Goal: Task Accomplishment & Management: Use online tool/utility

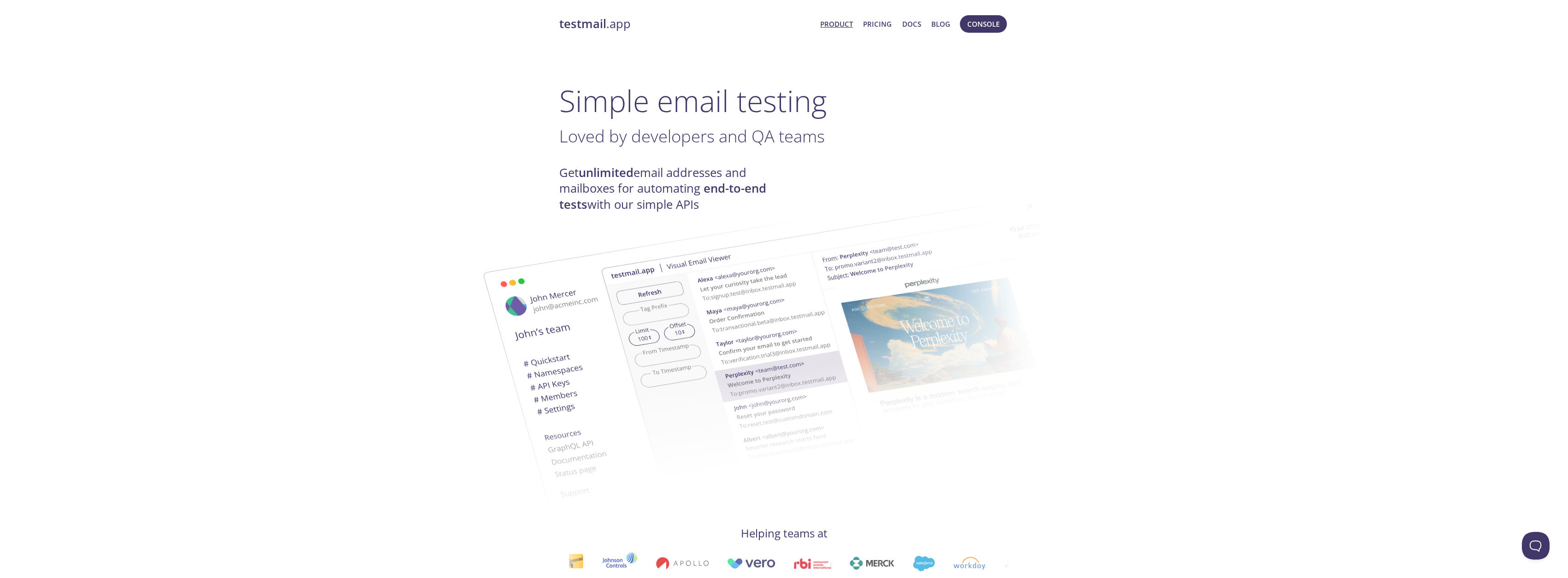
click at [600, 24] on strong "testmail" at bounding box center [583, 24] width 47 height 16
click at [973, 23] on span "Console" at bounding box center [983, 24] width 32 height 12
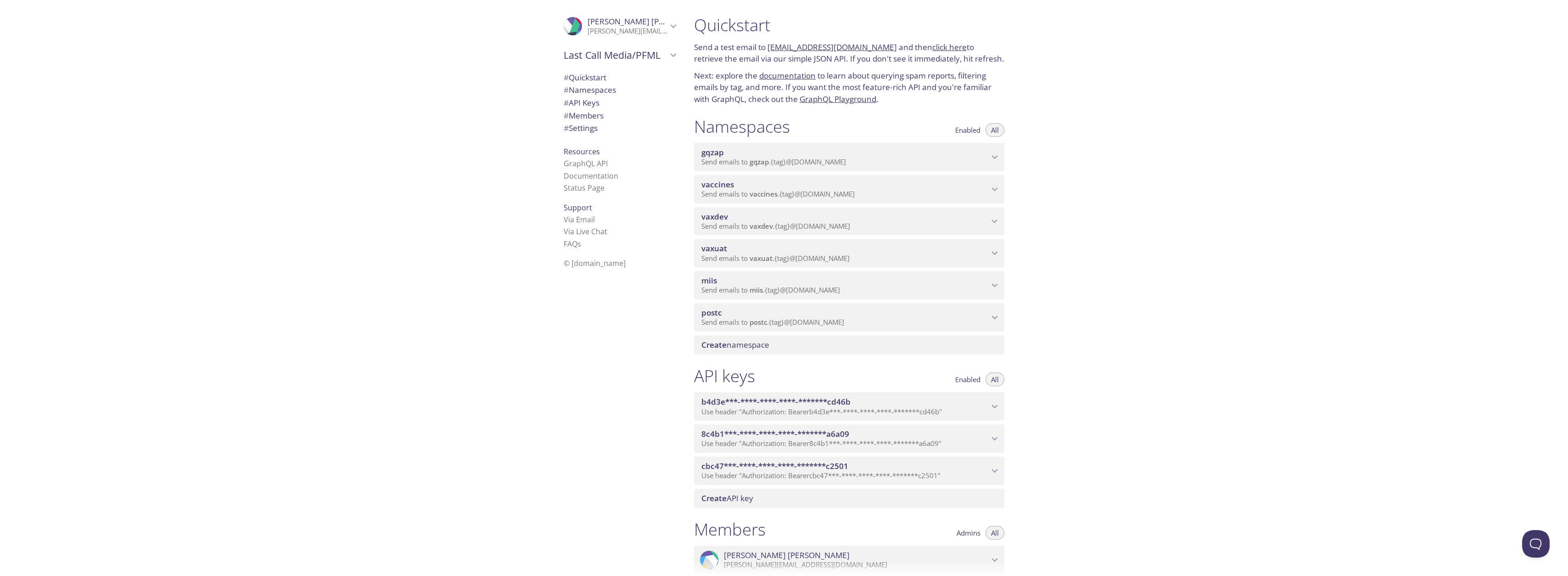
click at [757, 54] on p "Send a test email to [EMAIL_ADDRESS][DOMAIN_NAME] and then click here to retrie…" at bounding box center [849, 53] width 310 height 23
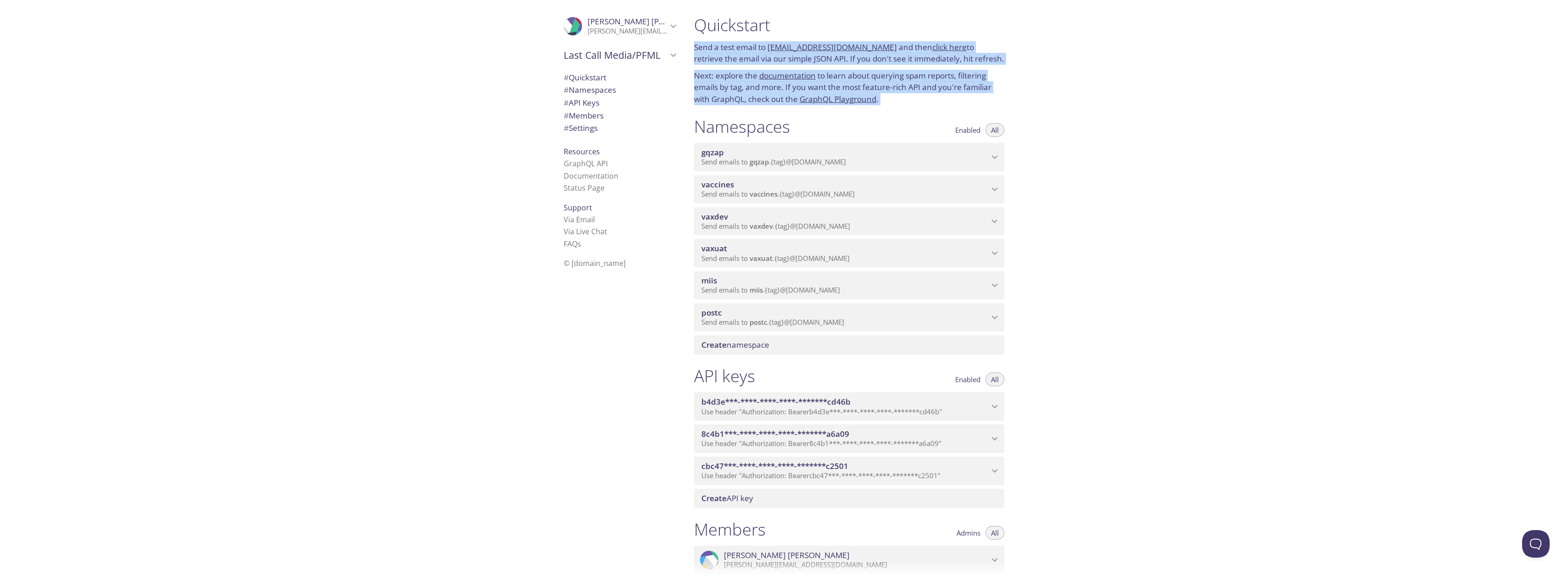
drag, startPoint x: 757, startPoint y: 54, endPoint x: 724, endPoint y: 92, distance: 50.3
click at [724, 92] on div "Quickstart Send a test email to [EMAIL_ADDRESS][DOMAIN_NAME] and then click her…" at bounding box center [849, 60] width 325 height 102
click at [724, 92] on p "Next: explore the documentation to learn about querying spam reports, filtering…" at bounding box center [849, 88] width 310 height 35
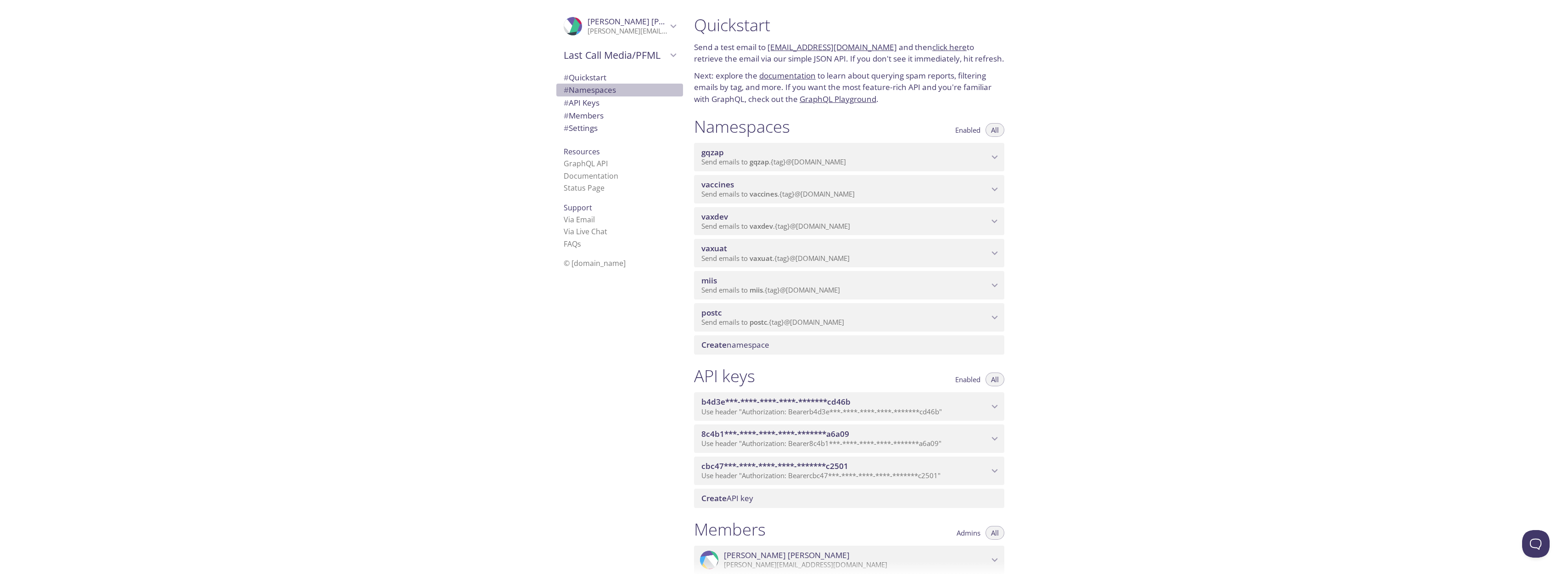
click at [578, 90] on span "# Namespaces" at bounding box center [590, 90] width 52 height 10
click at [759, 354] on div "Create namespace" at bounding box center [849, 345] width 310 height 19
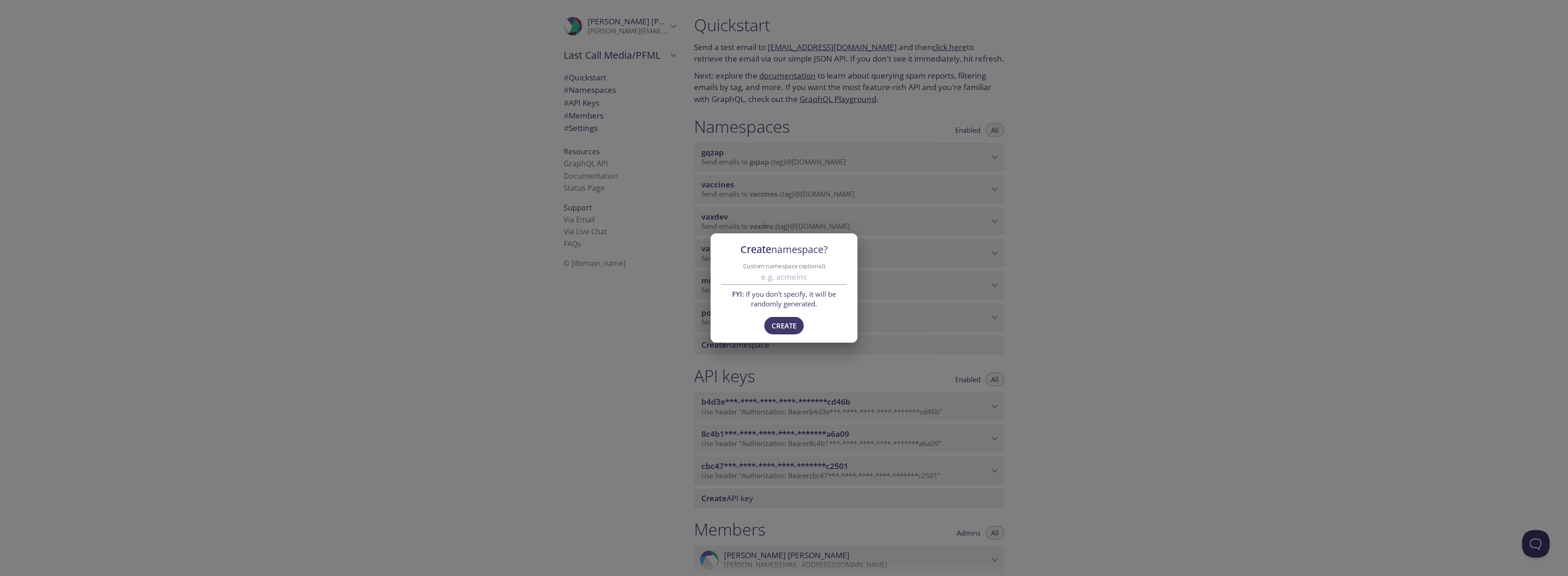
click at [1133, 336] on div "Create namespace? Custom namespace (optional) FYI : If you don't specify, it wi…" at bounding box center [784, 288] width 1568 height 576
